Goal: Information Seeking & Learning: Learn about a topic

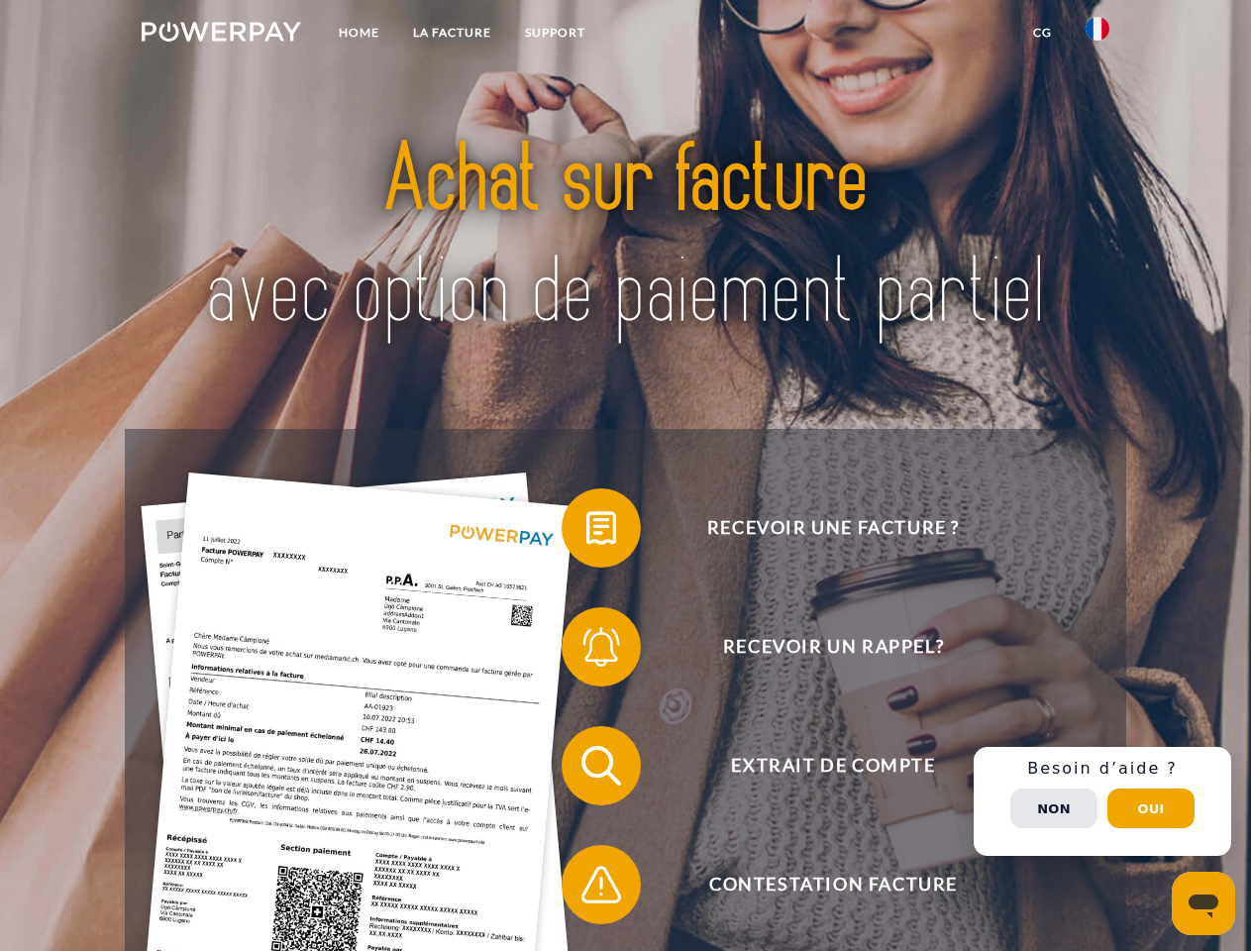
click at [221, 35] on img at bounding box center [222, 32] width 160 height 20
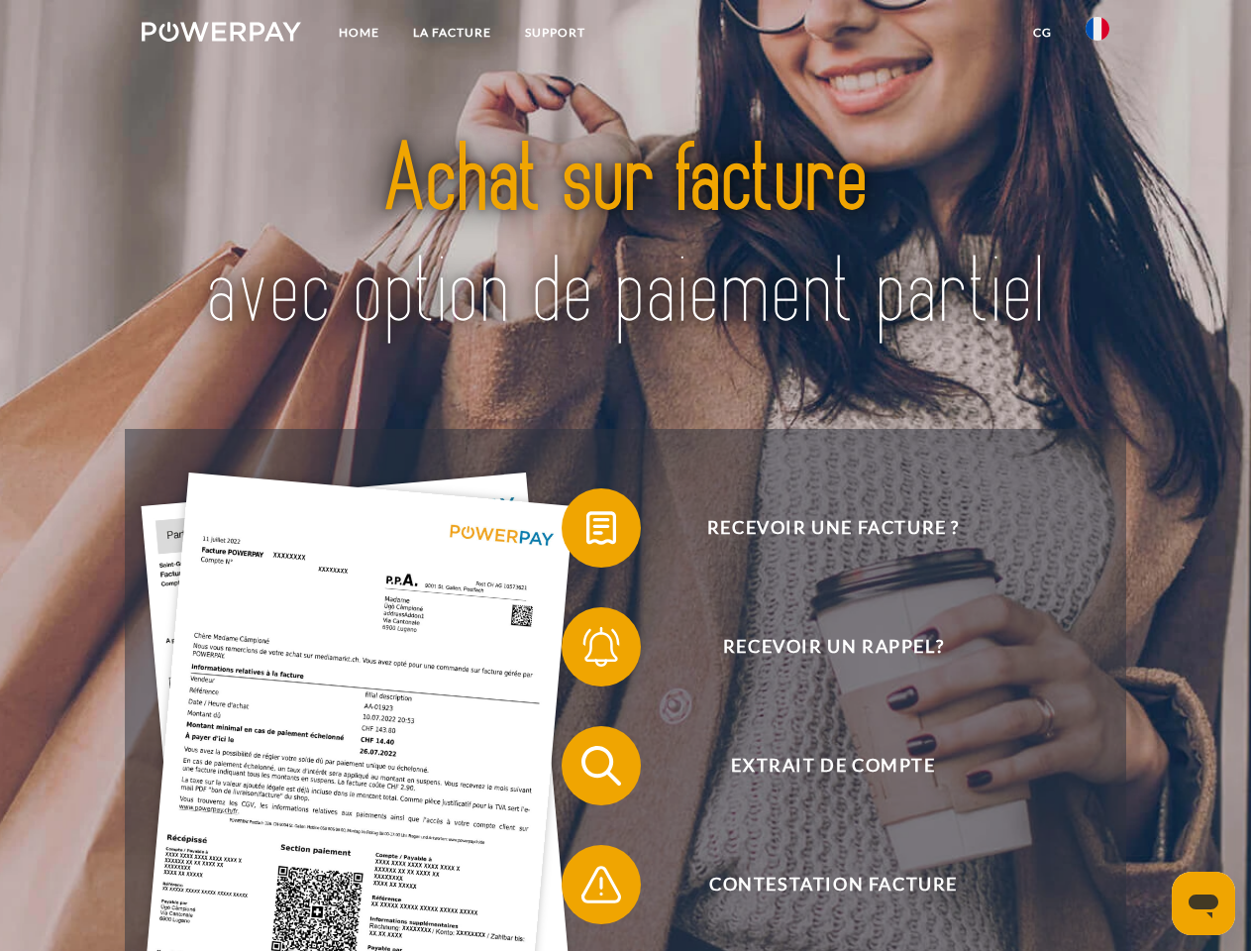
click at [1098, 35] on img at bounding box center [1098, 29] width 24 height 24
click at [1042, 33] on link "CG" at bounding box center [1043, 33] width 53 height 36
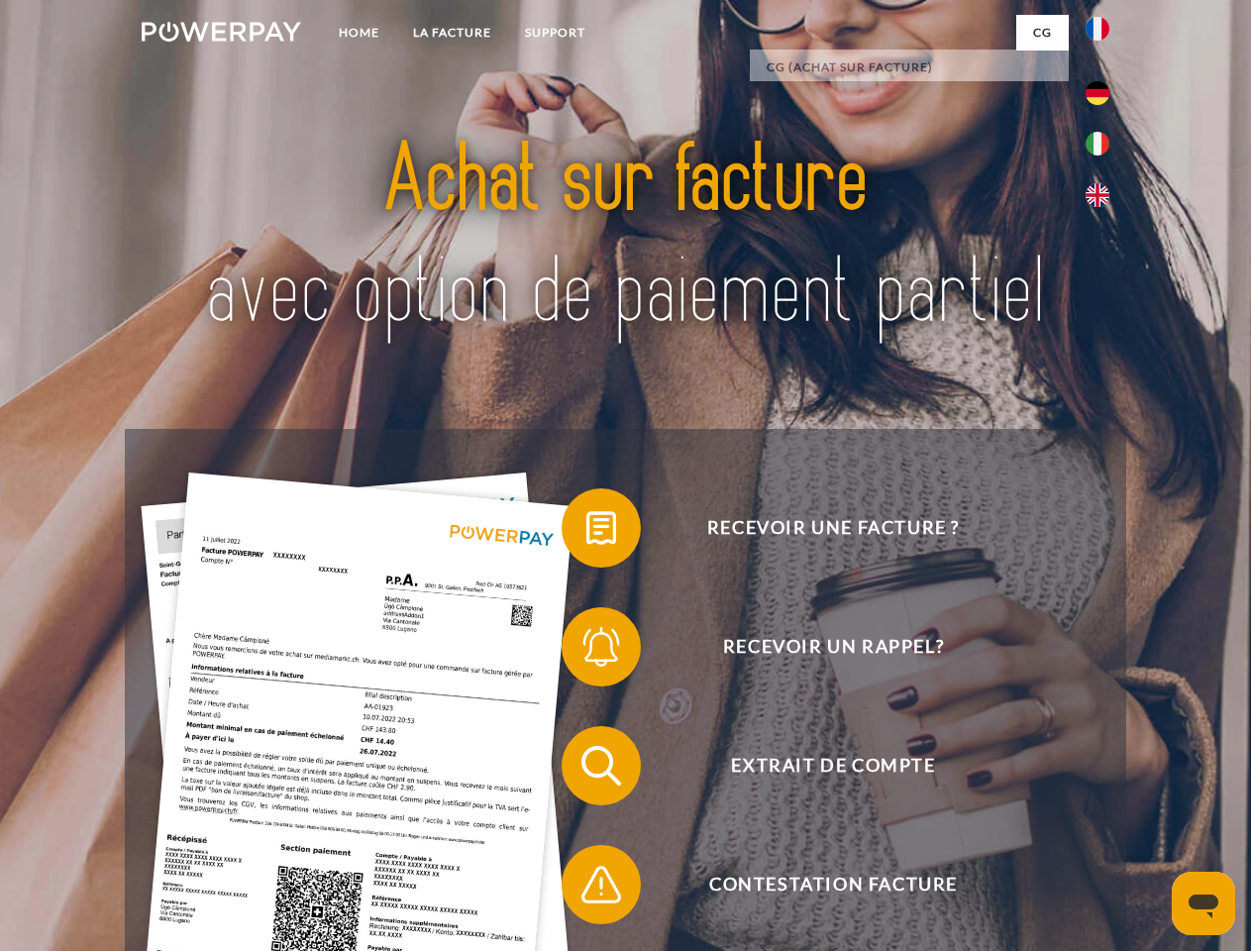
click at [587, 532] on span at bounding box center [571, 528] width 99 height 99
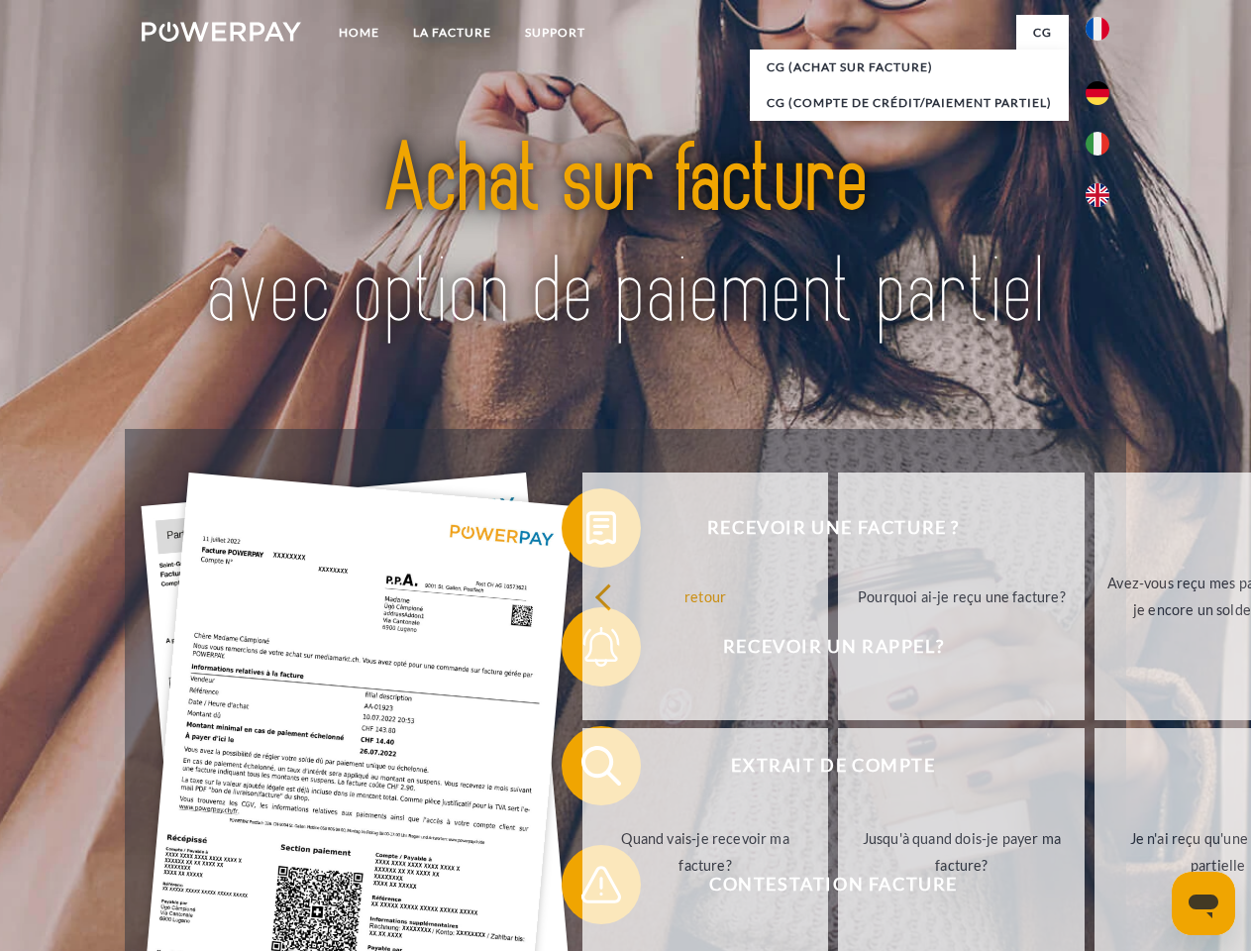
click at [587, 651] on link "retour" at bounding box center [706, 597] width 247 height 248
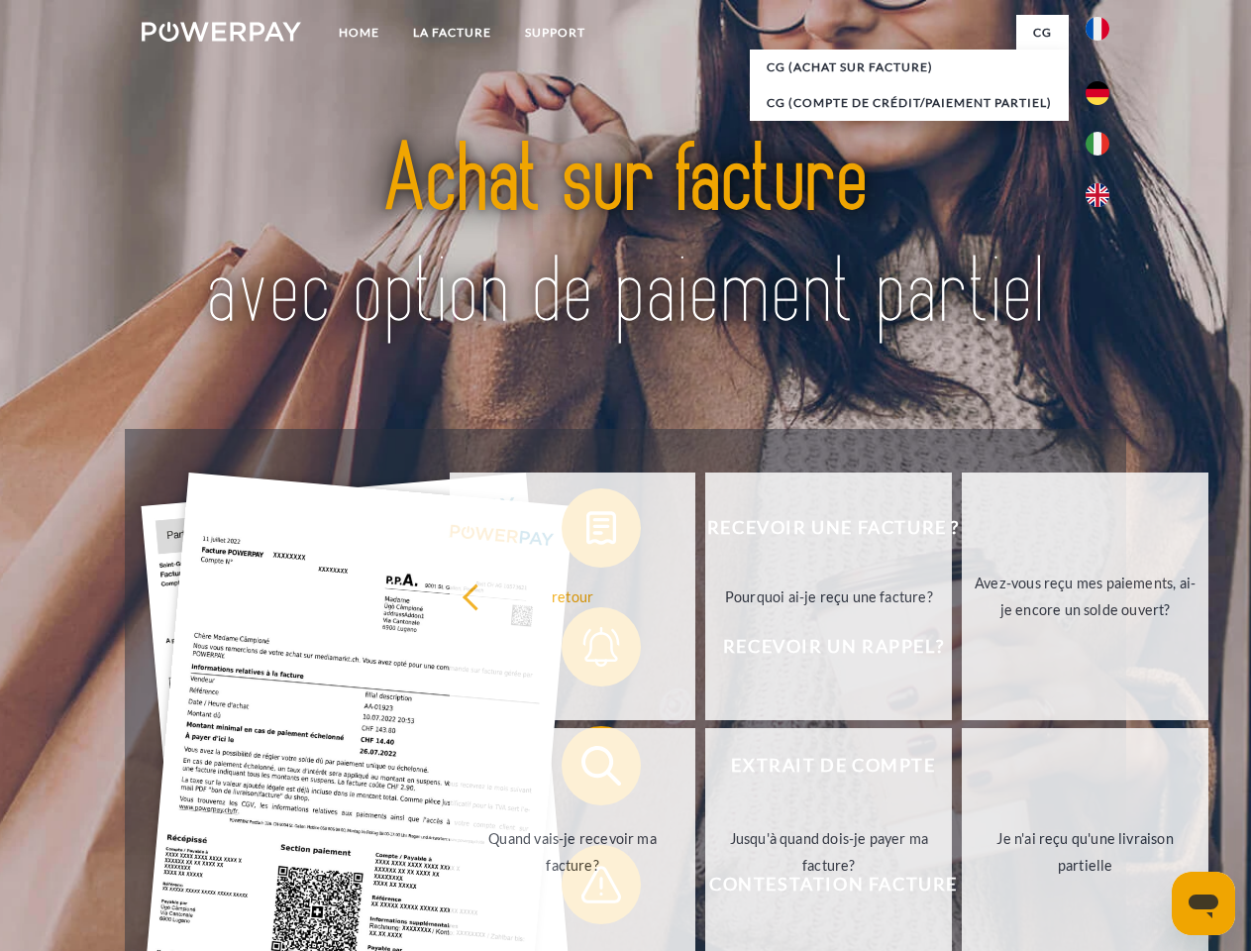
click at [587, 770] on link "Quand vais-je recevoir ma facture?" at bounding box center [573, 852] width 247 height 248
click at [587, 889] on span at bounding box center [571, 884] width 99 height 99
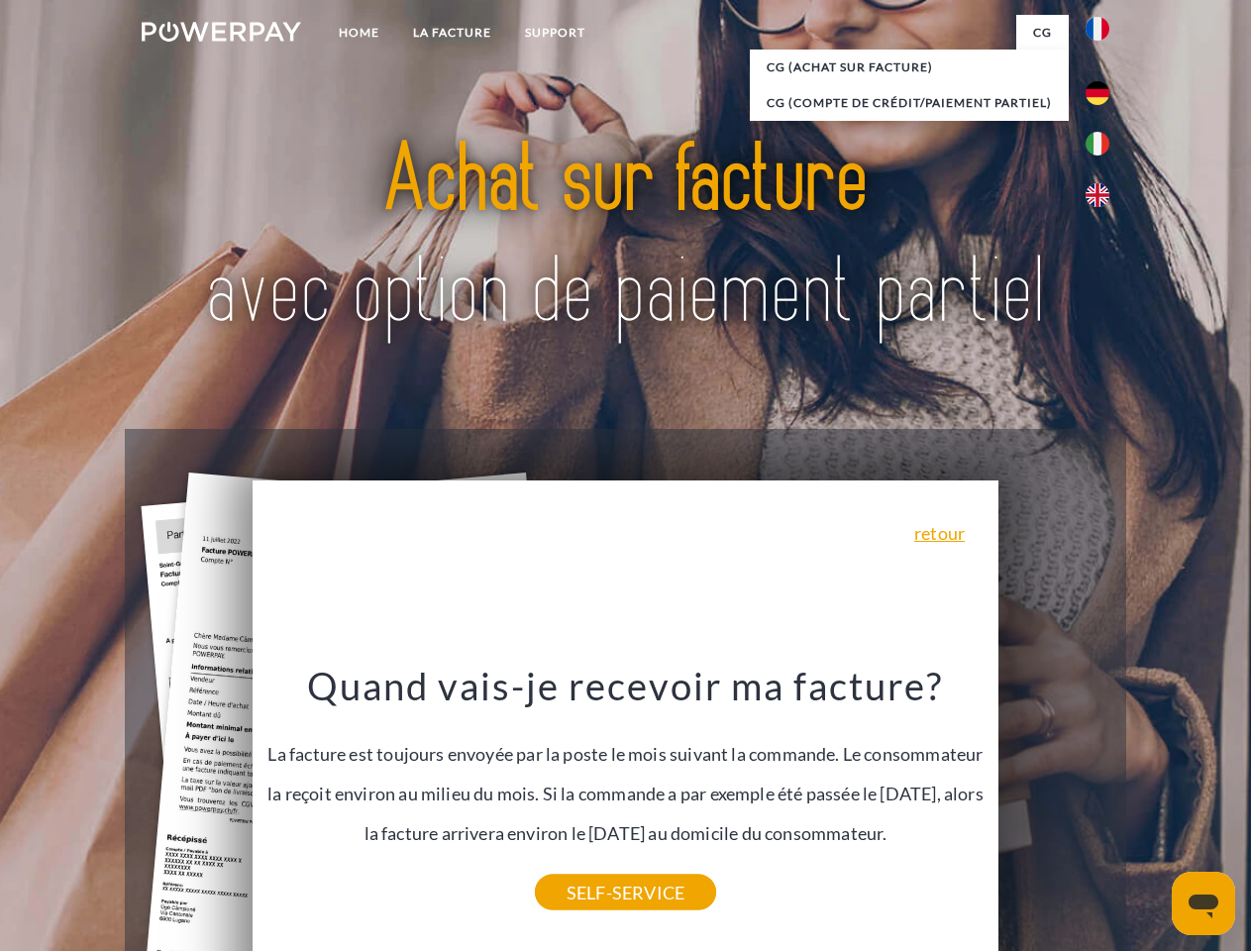
click at [1054, 806] on span "Extrait de compte" at bounding box center [834, 765] width 486 height 79
click at [1151, 809] on header "Home LA FACTURE Support" at bounding box center [625, 684] width 1251 height 1368
